Goal: Subscribe to service/newsletter

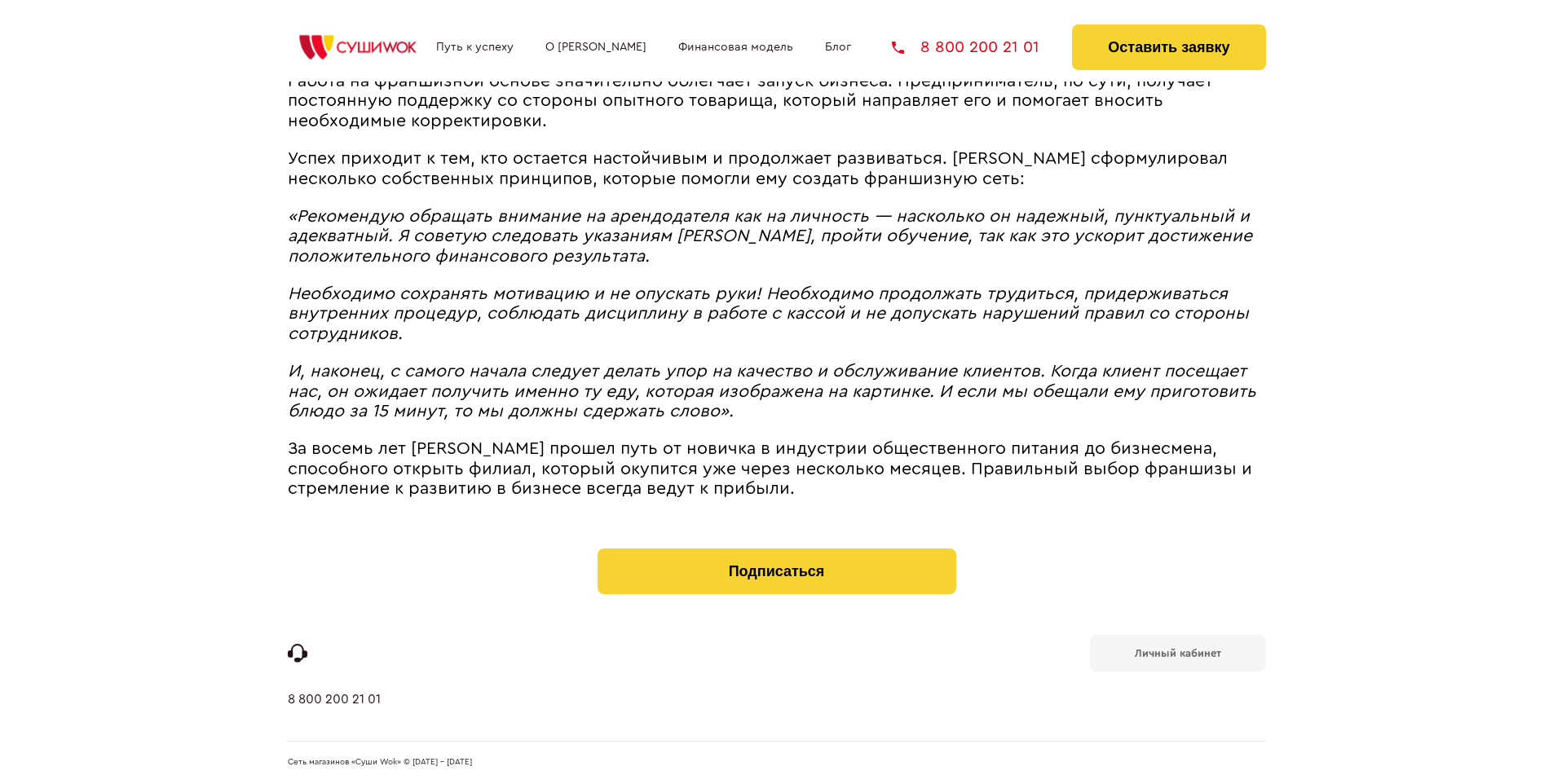
scroll to position [1864, 0]
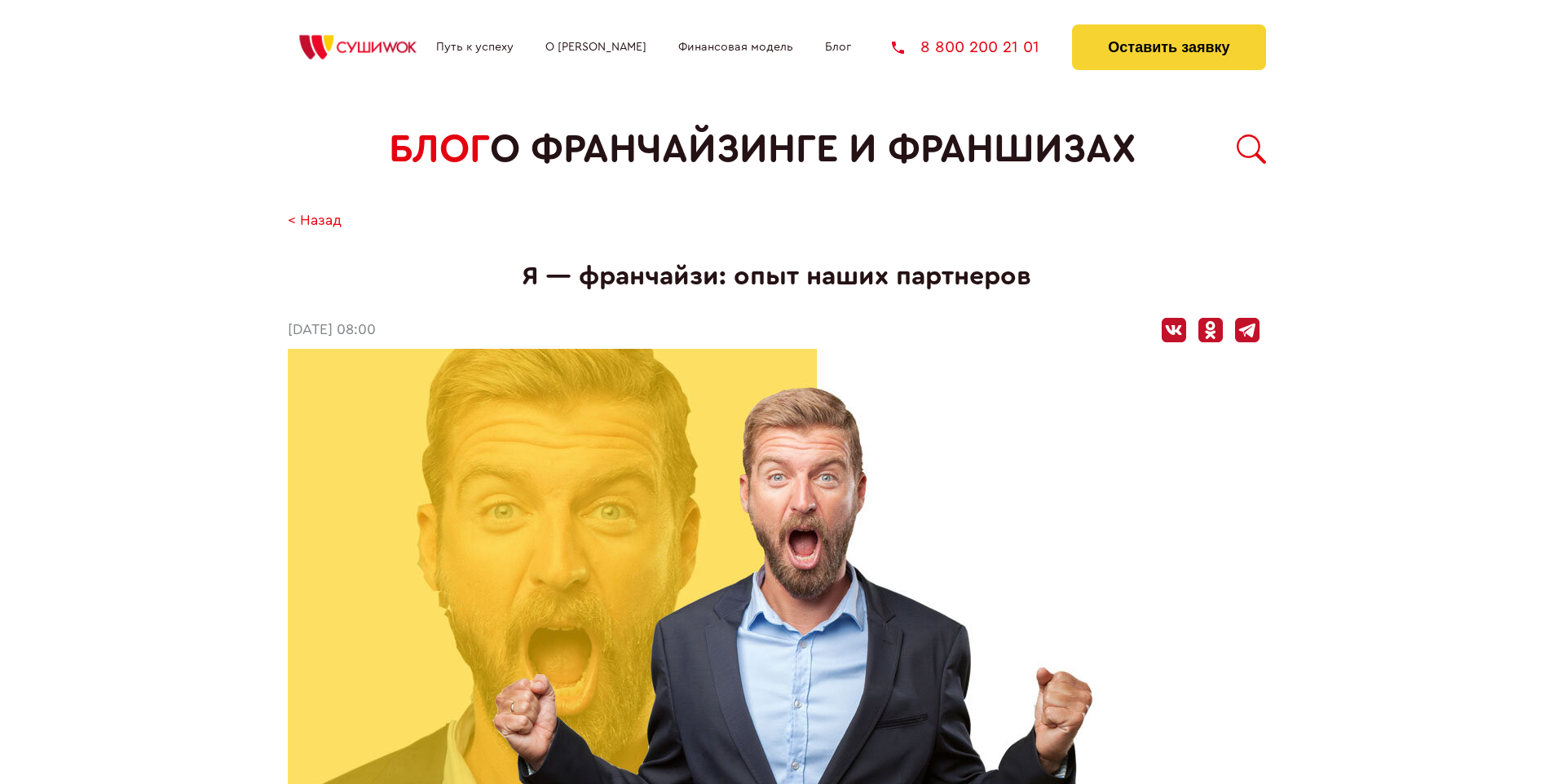
scroll to position [1885, 0]
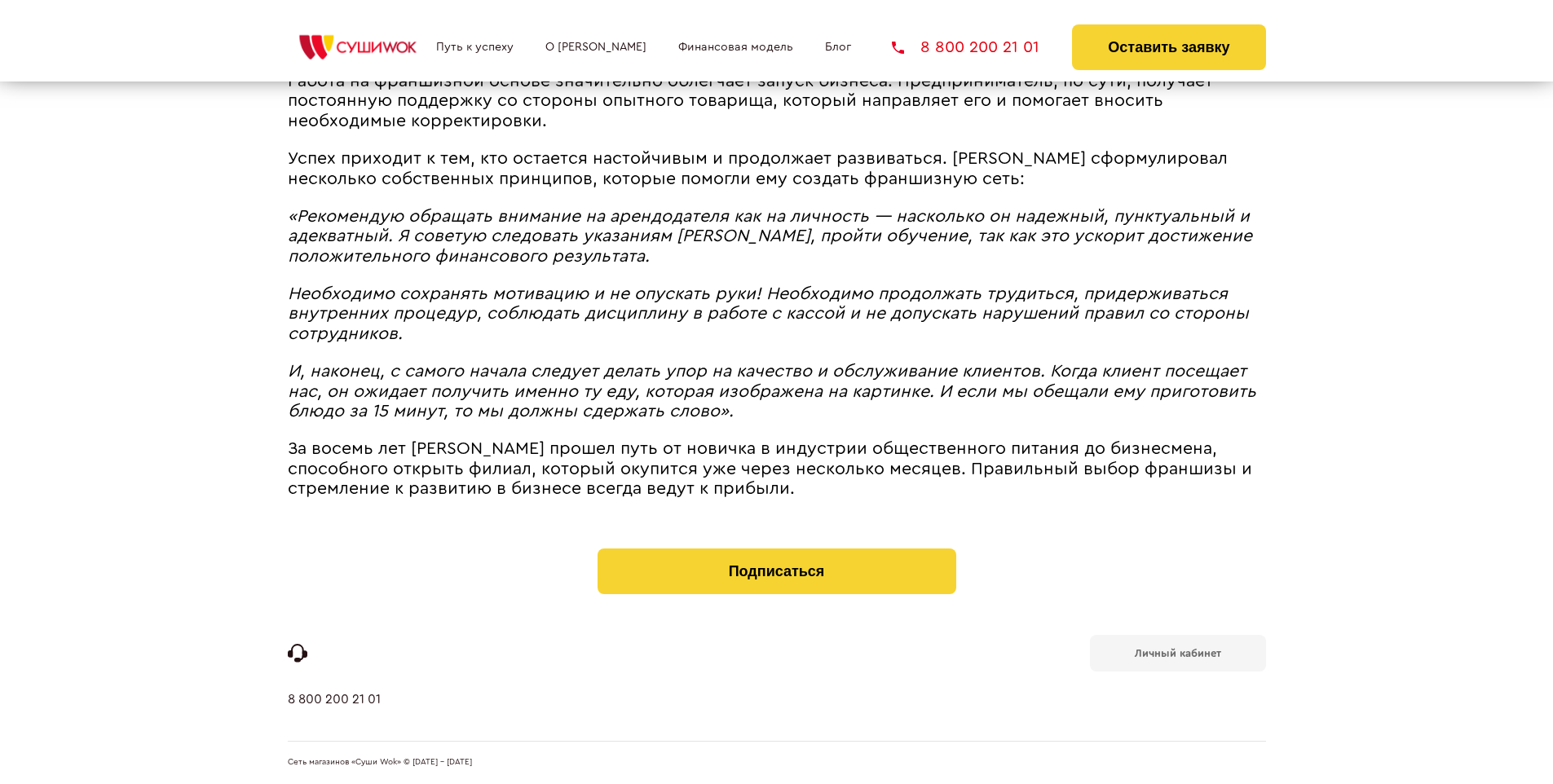
click at [1178, 652] on b "Личный кабинет" at bounding box center [1178, 653] width 86 height 10
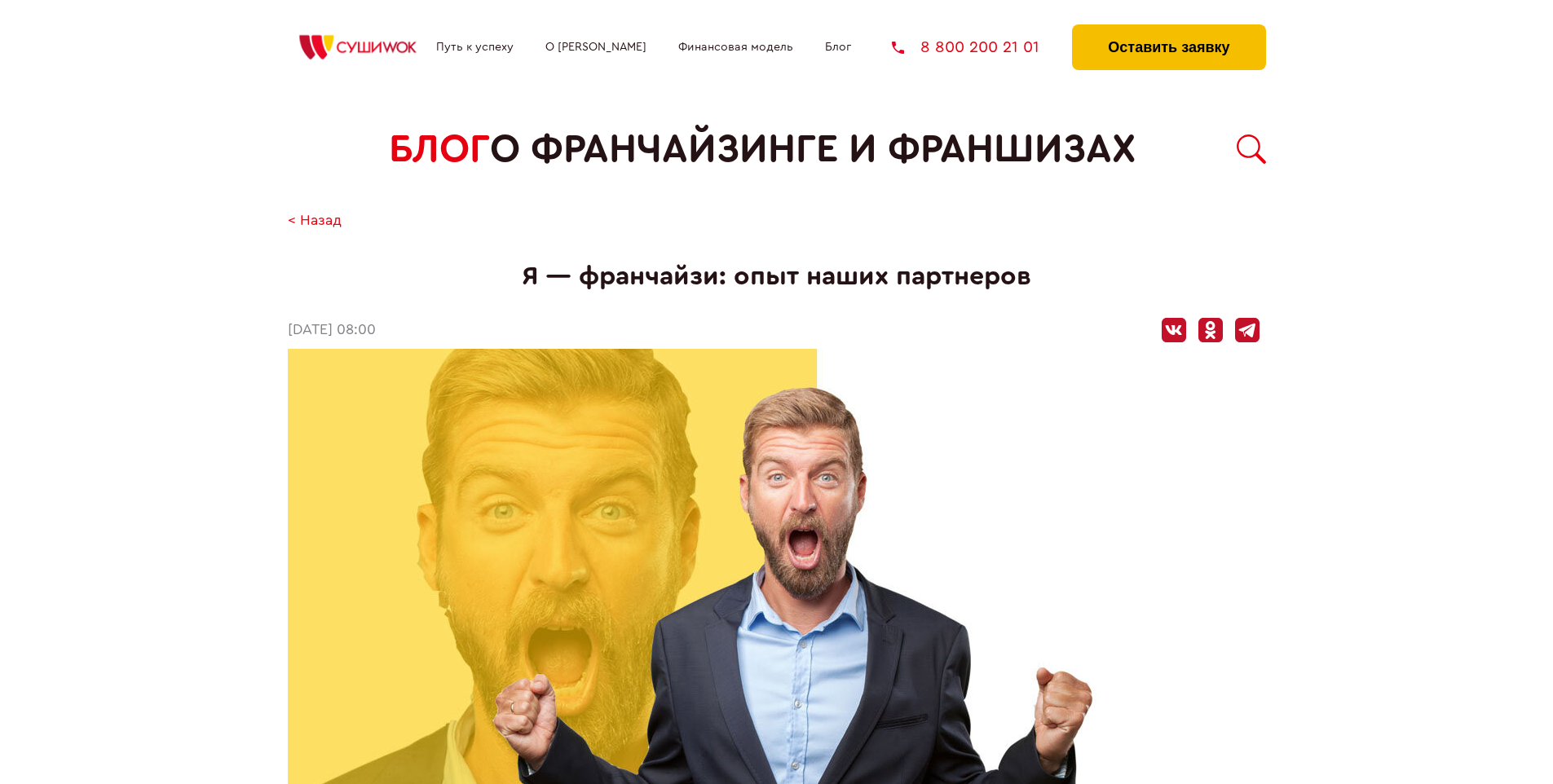
click at [1168, 29] on button "Оставить заявку" at bounding box center [1168, 48] width 193 height 46
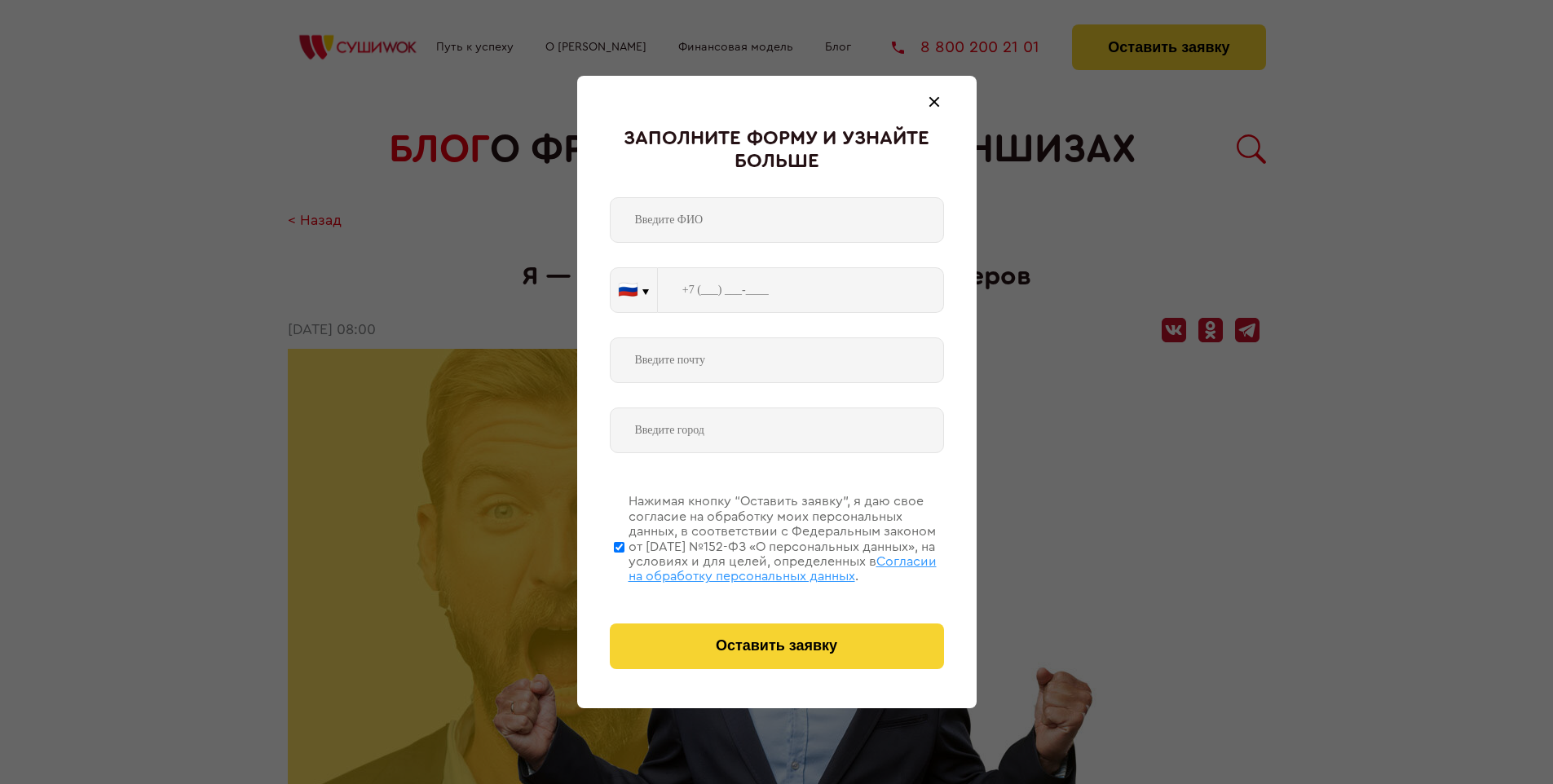
click at [756, 566] on span "Согласии на обработку персональных данных" at bounding box center [782, 568] width 308 height 28
click at [624, 566] on input "Нажимая кнопку “Оставить заявку”, я даю свое согласие на обработку моих персона…" at bounding box center [619, 546] width 10 height 130
checkbox input "false"
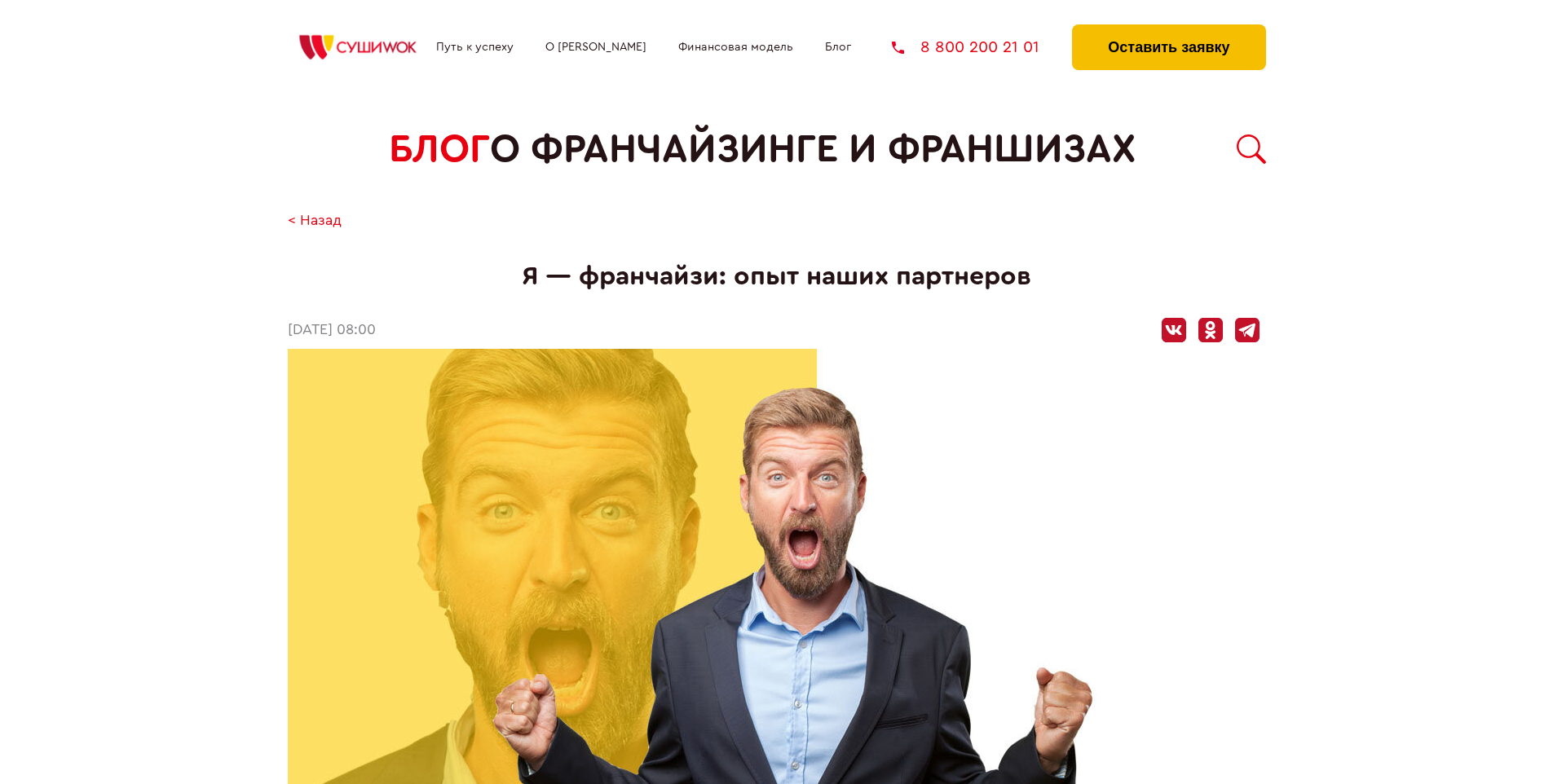
click at [1168, 29] on button "Оставить заявку" at bounding box center [1168, 48] width 193 height 46
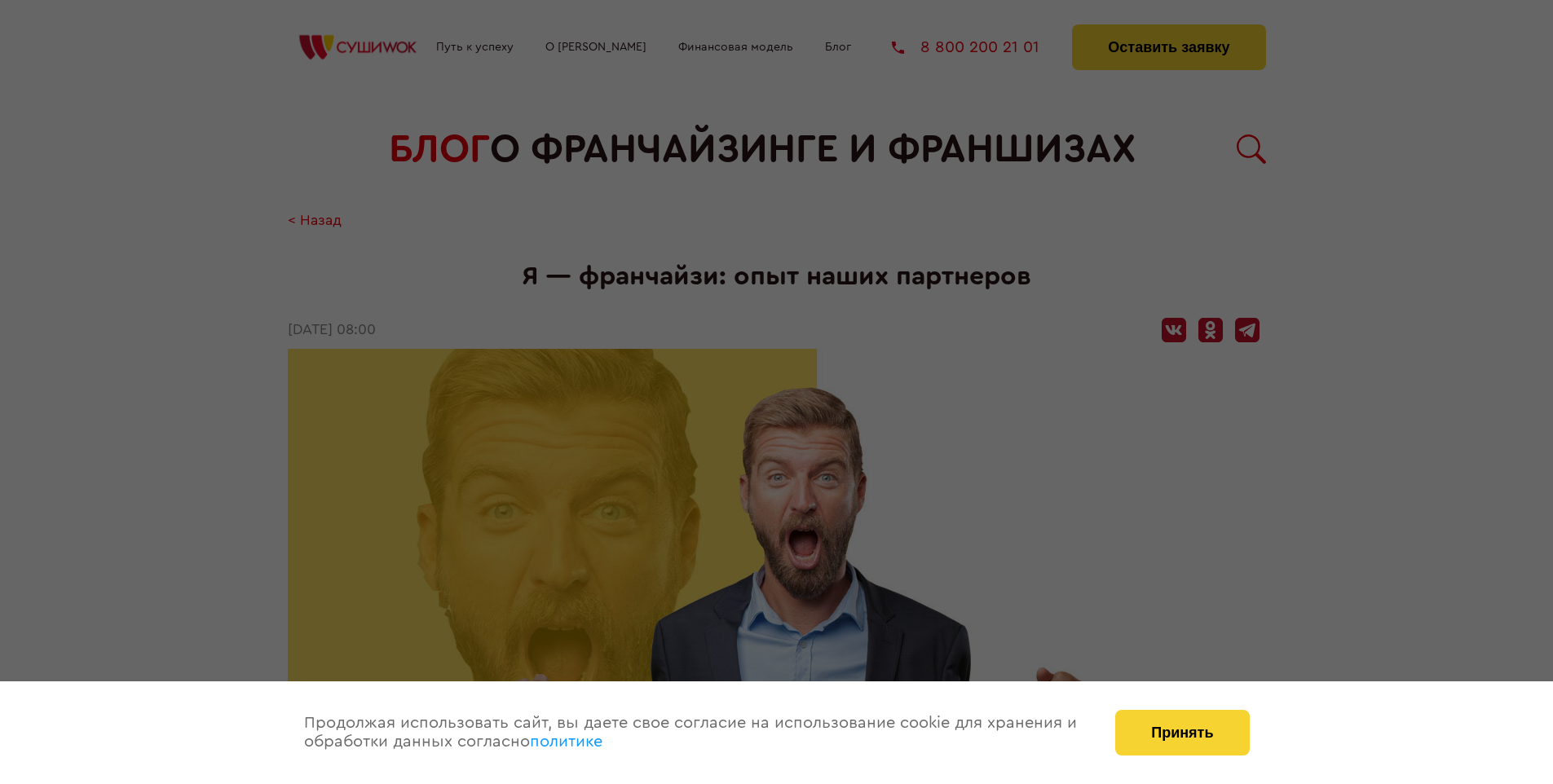
scroll to position [1885, 0]
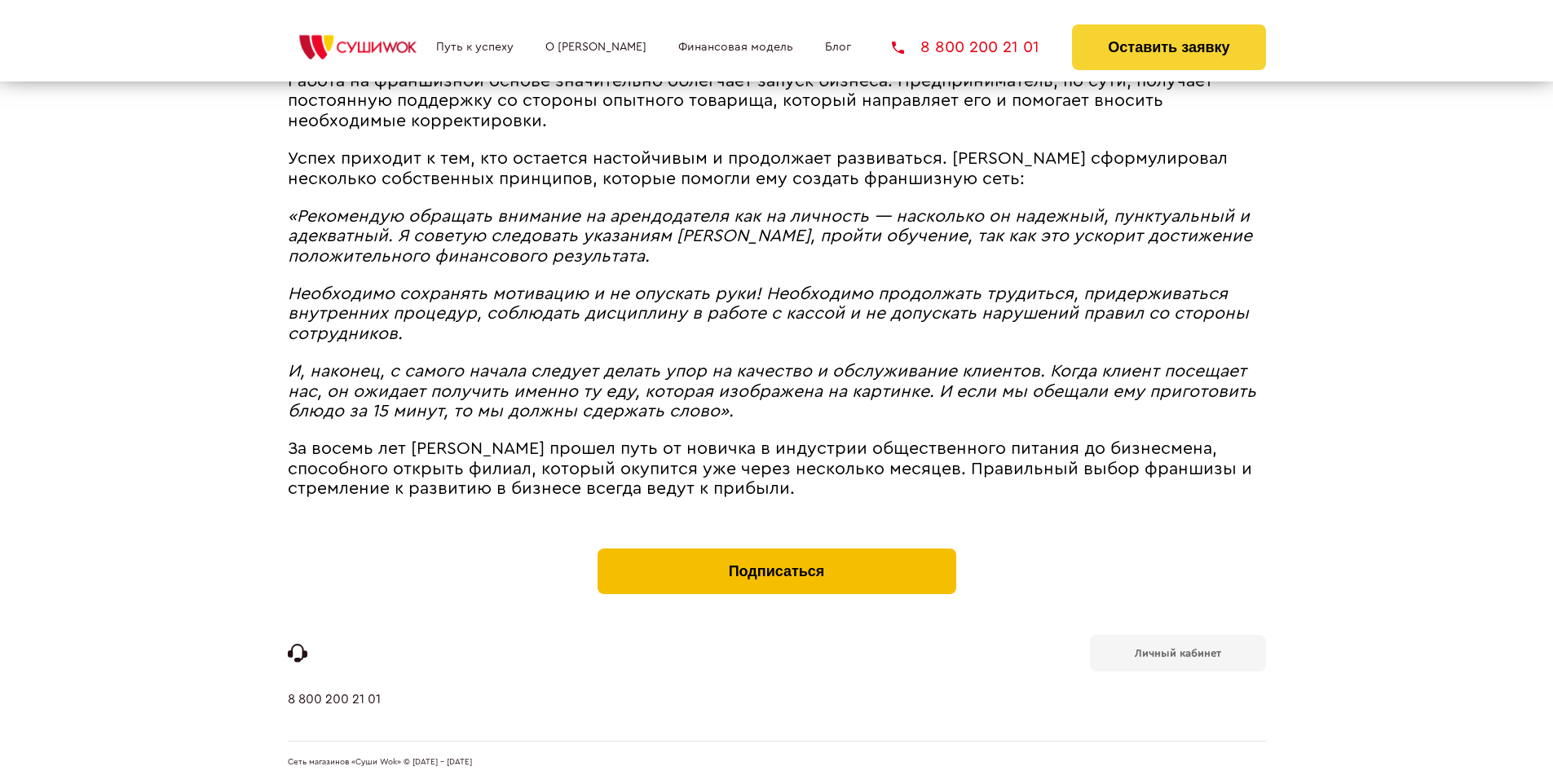
click at [776, 553] on button "Подписаться" at bounding box center [776, 571] width 358 height 46
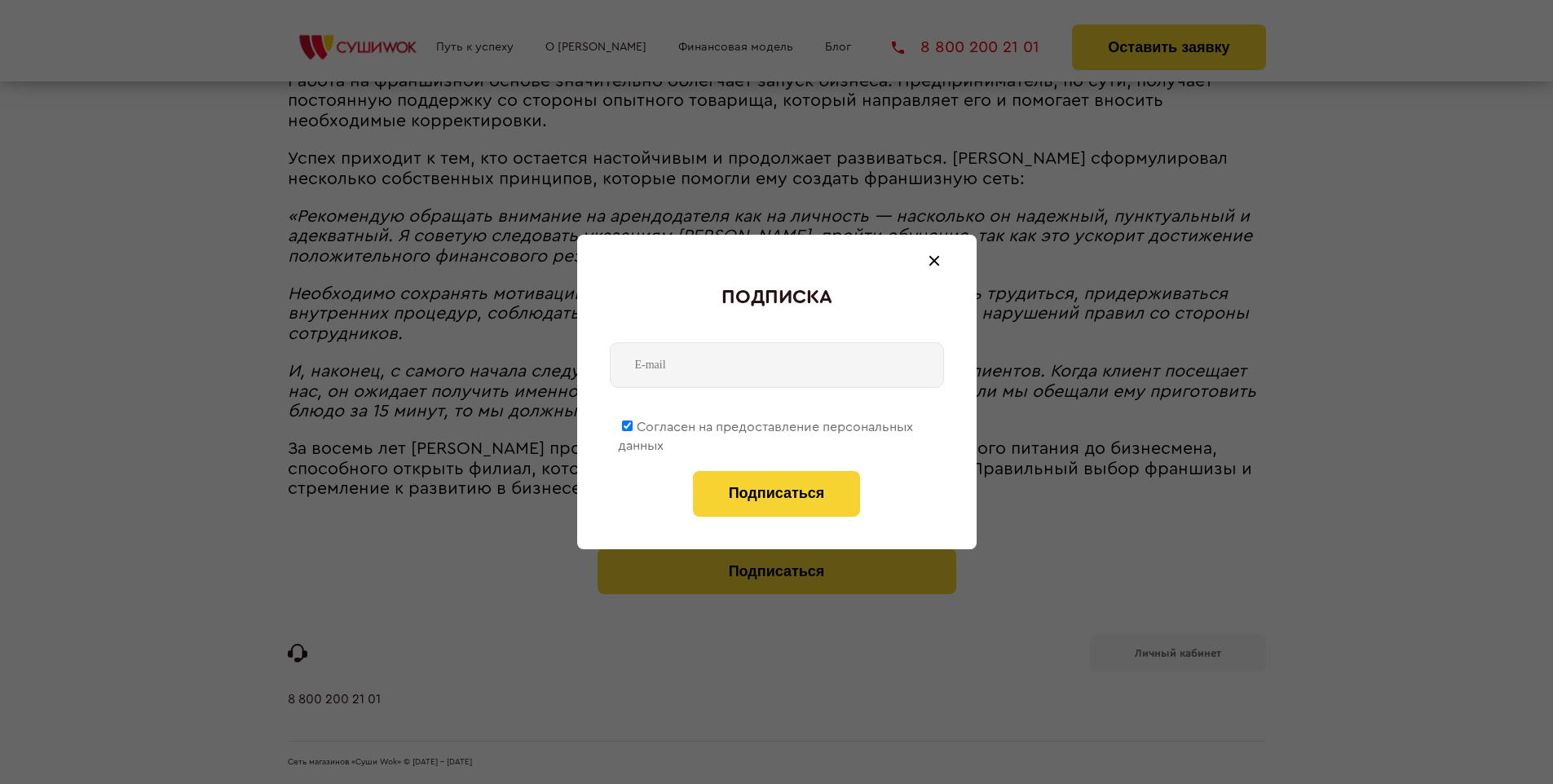
click at [766, 424] on span "Согласен на предоставление персональных данных" at bounding box center [765, 436] width 296 height 31
click at [633, 424] on input "Согласен на предоставление персональных данных" at bounding box center [627, 426] width 10 height 10
checkbox input "false"
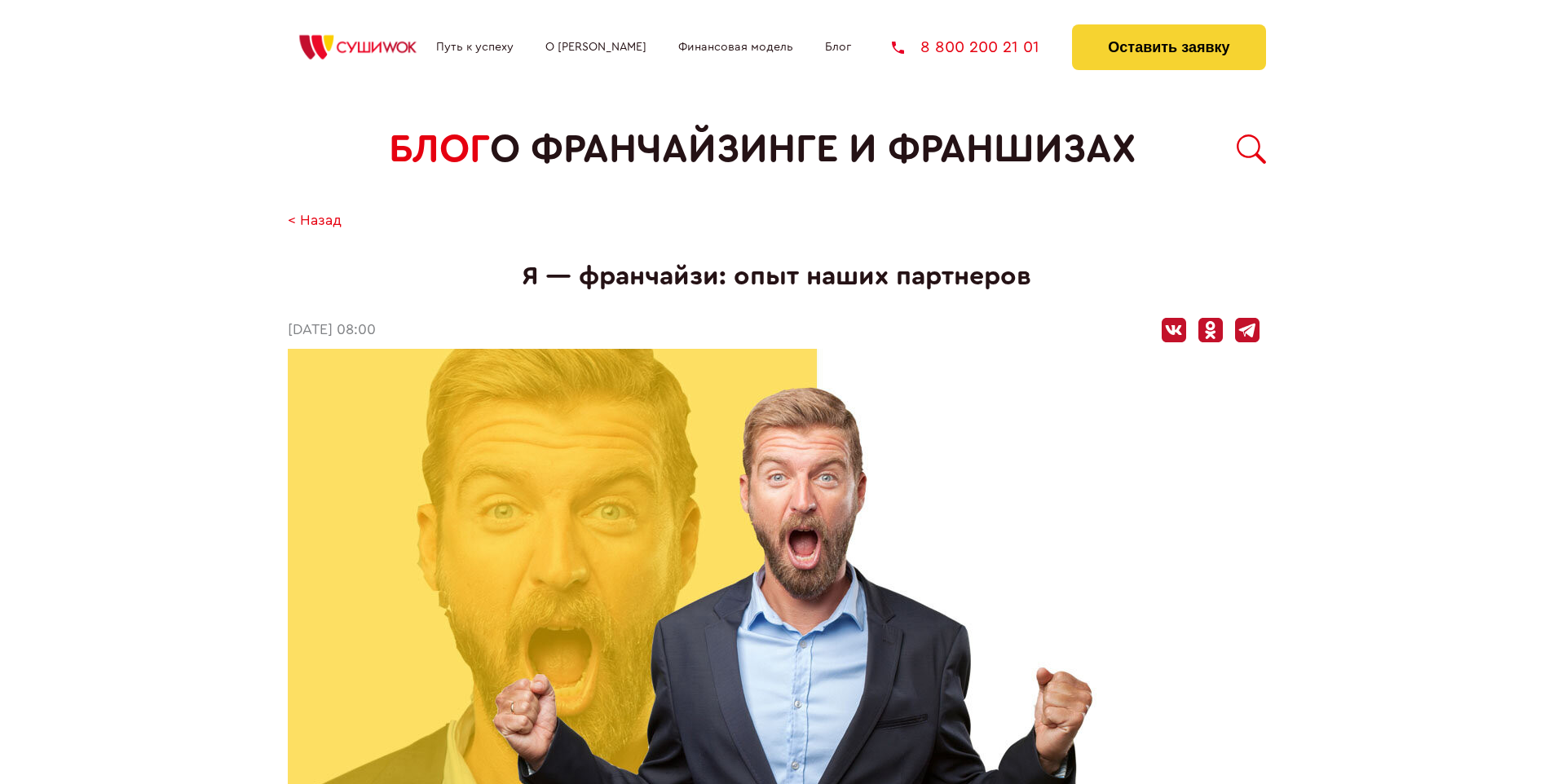
scroll to position [1885, 0]
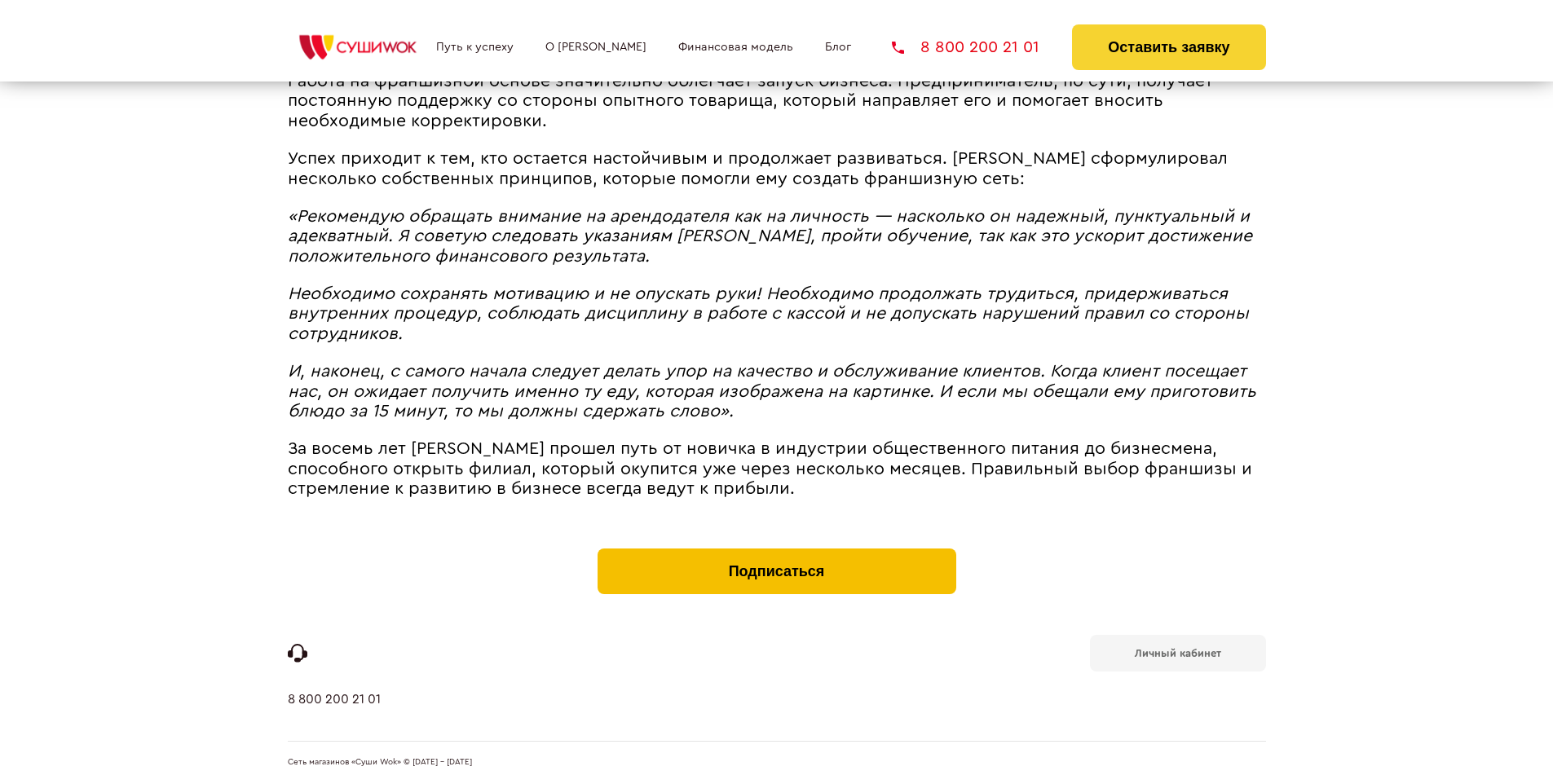
click at [776, 553] on button "Подписаться" at bounding box center [776, 571] width 358 height 46
